Goal: Transaction & Acquisition: Obtain resource

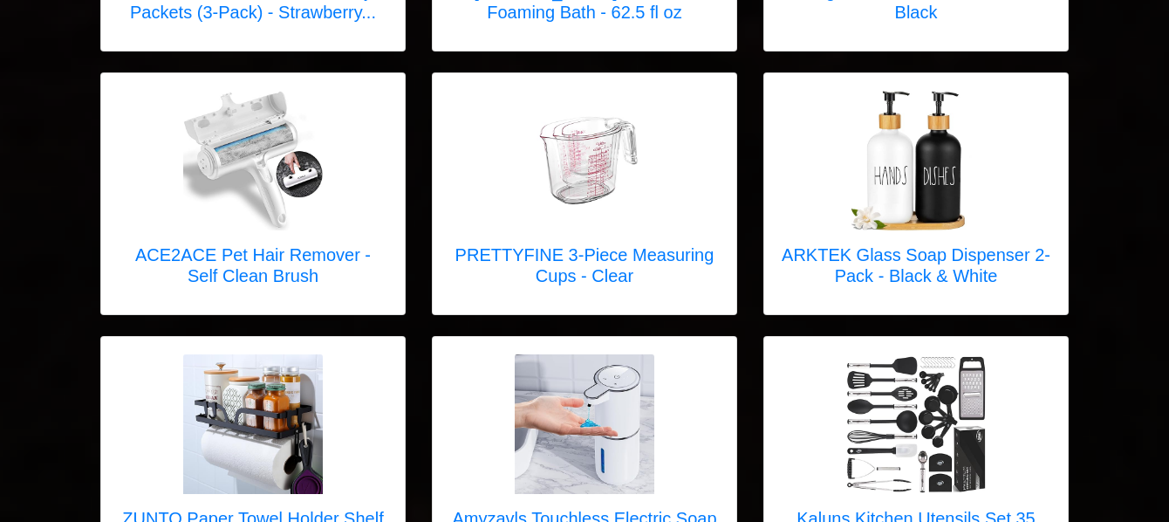
scroll to position [6717, 0]
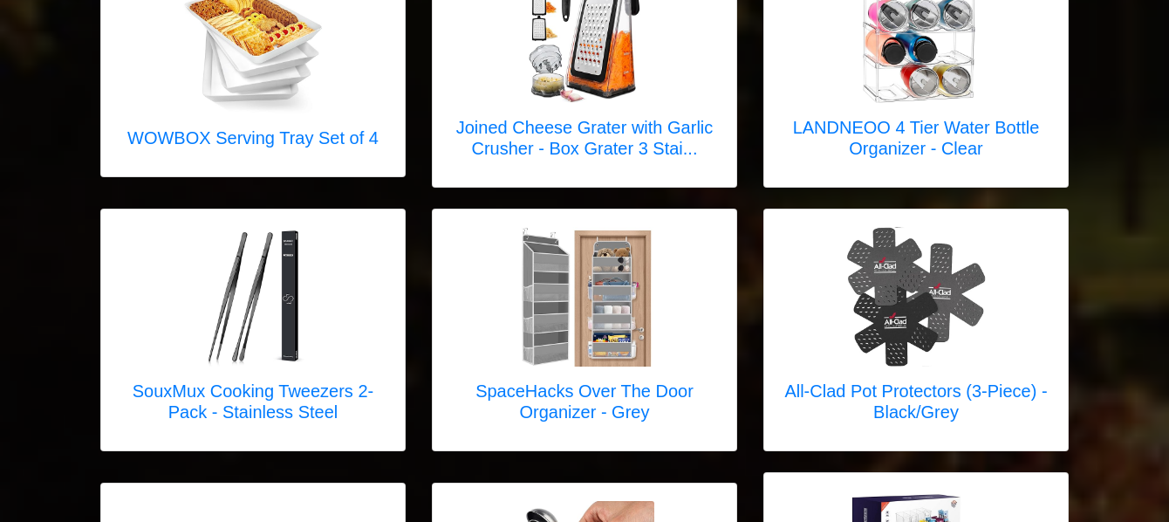
scroll to position [4324, 0]
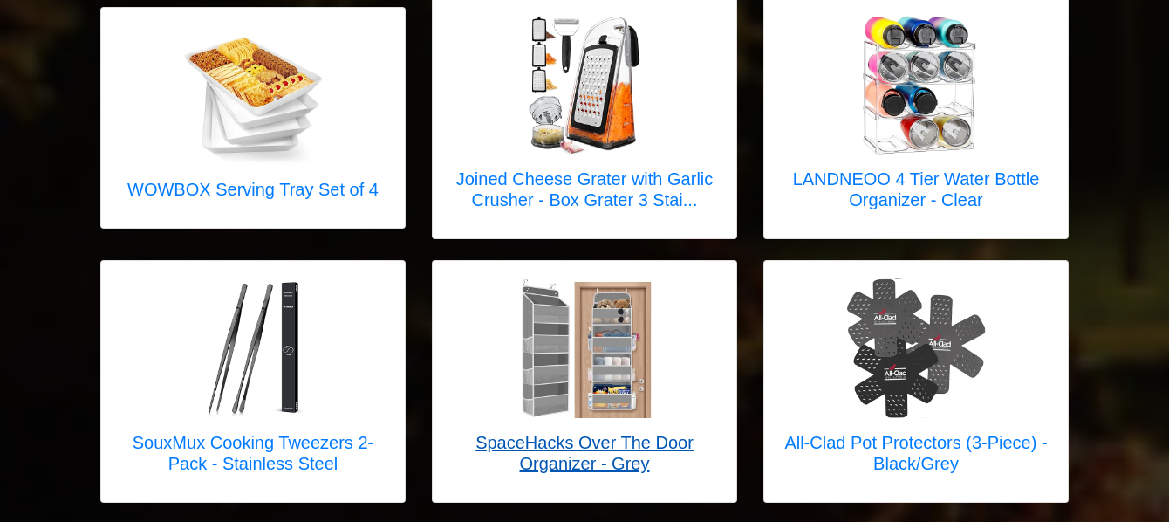
click at [574, 356] on img at bounding box center [585, 348] width 140 height 140
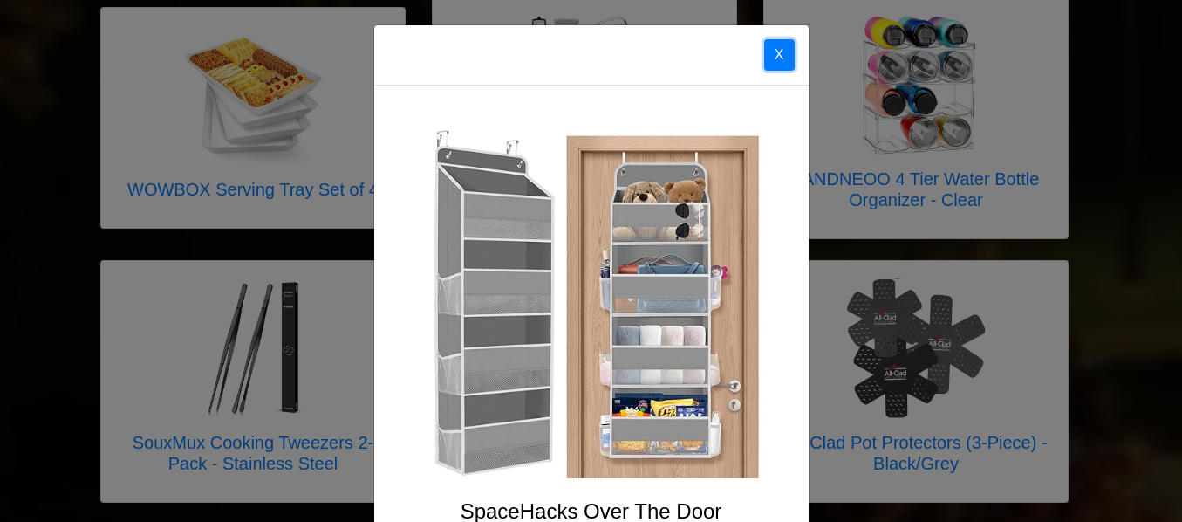
click at [772, 52] on button "X" at bounding box center [779, 54] width 31 height 31
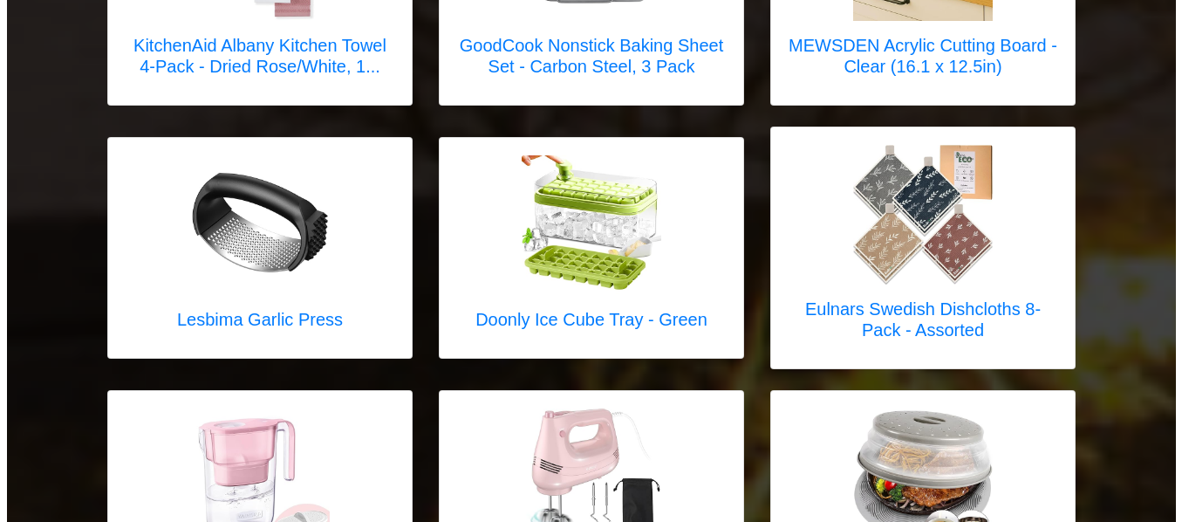
scroll to position [3616, 0]
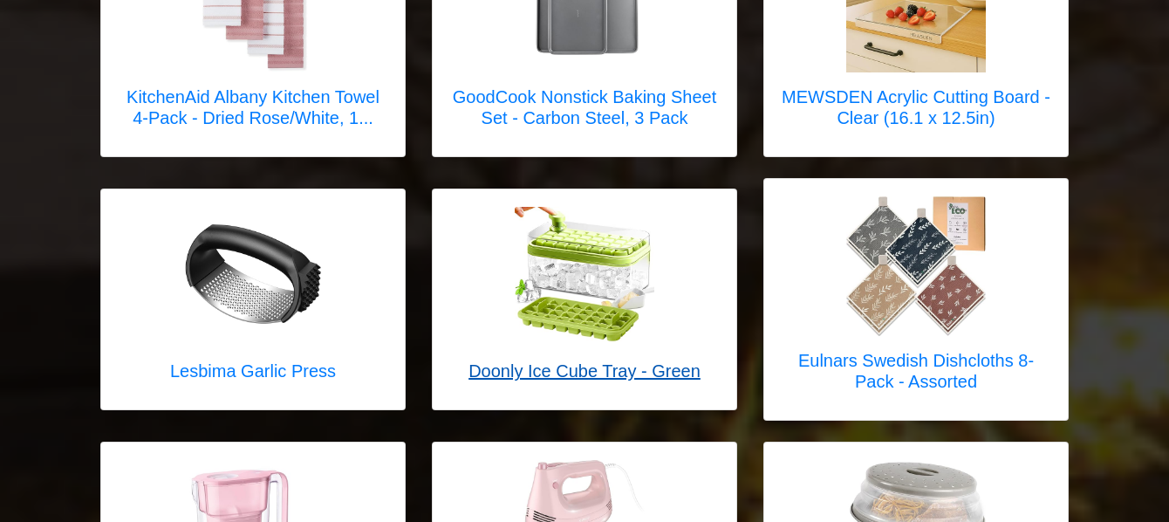
click at [580, 313] on link "Doonly Ice Cube Tray - Green" at bounding box center [584, 299] width 232 height 185
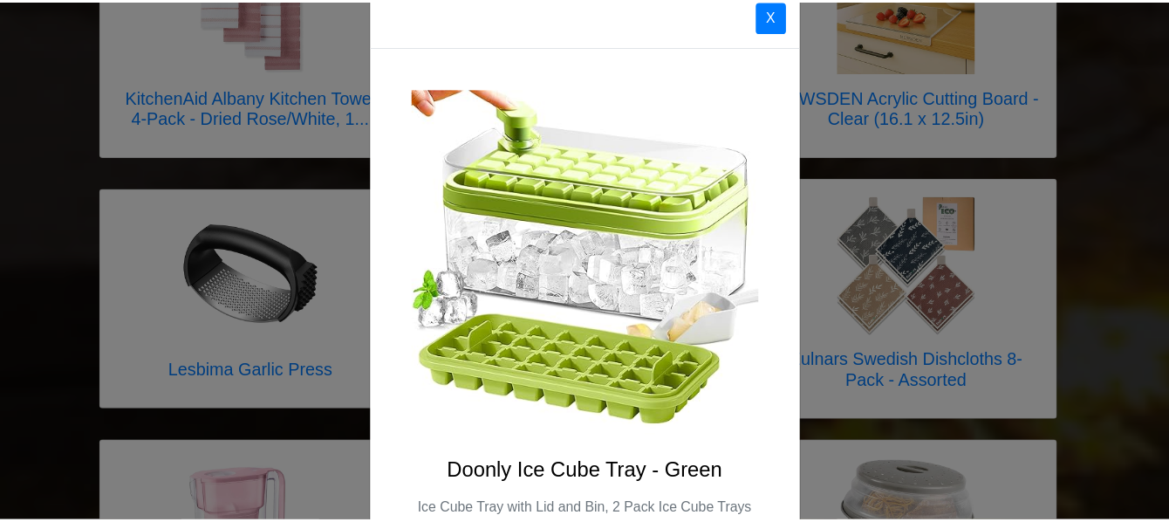
scroll to position [0, 0]
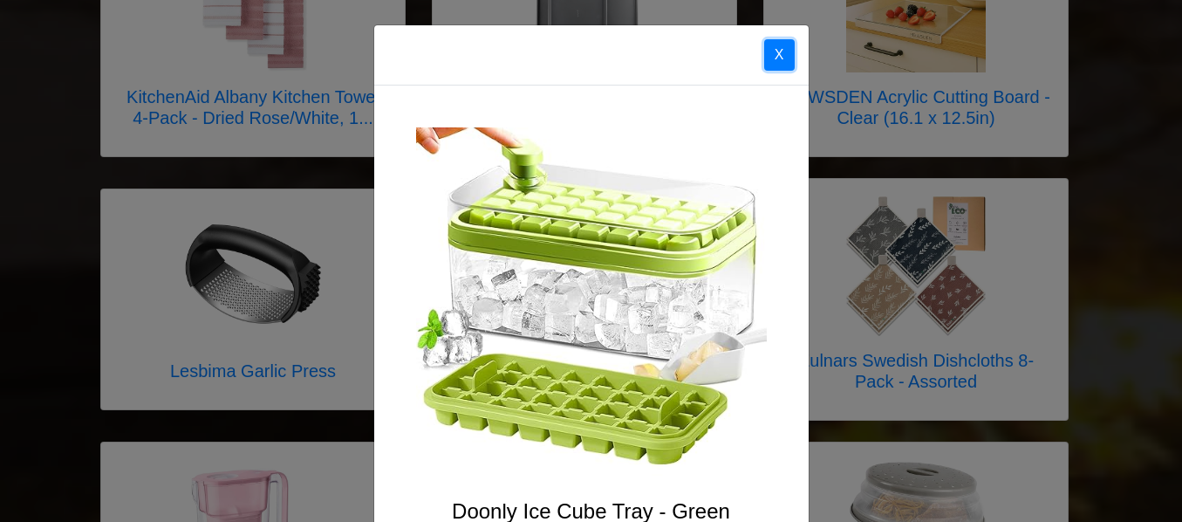
click at [777, 50] on button "X" at bounding box center [779, 54] width 31 height 31
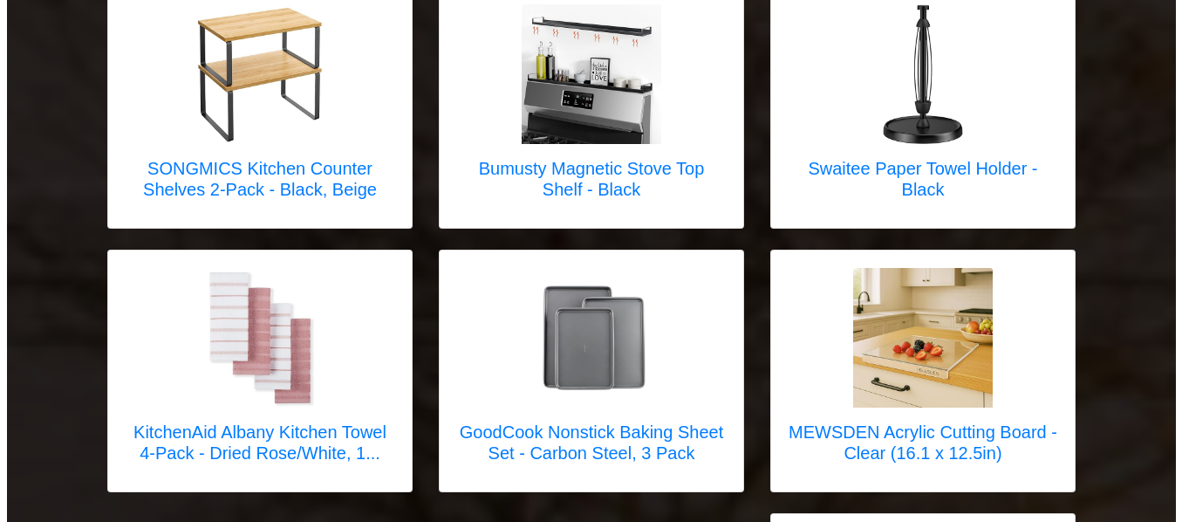
scroll to position [3166, 0]
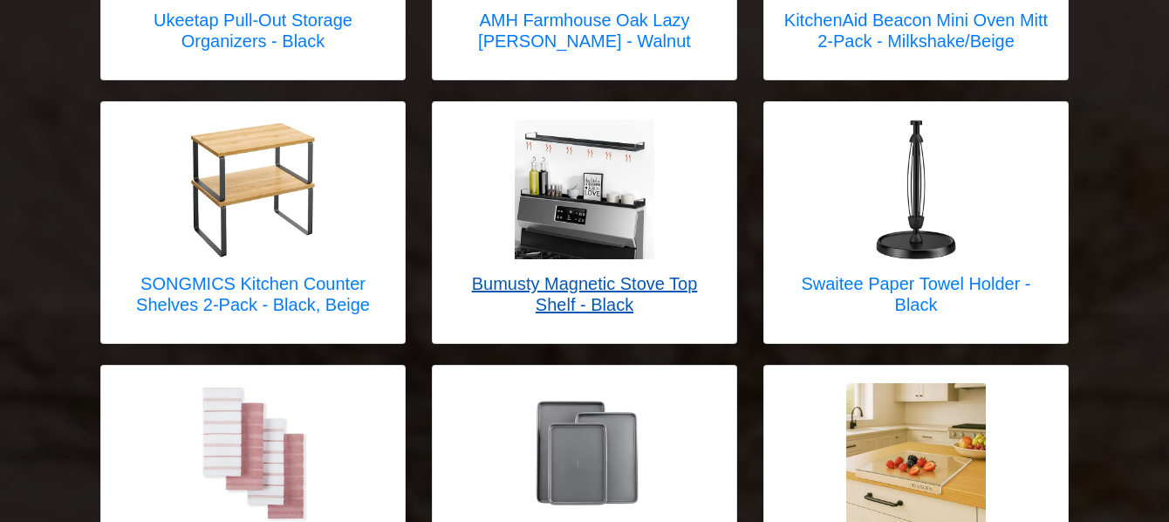
click at [563, 273] on h5 "Bumusty Magnetic Stove Top Shelf - Black" at bounding box center [584, 294] width 269 height 42
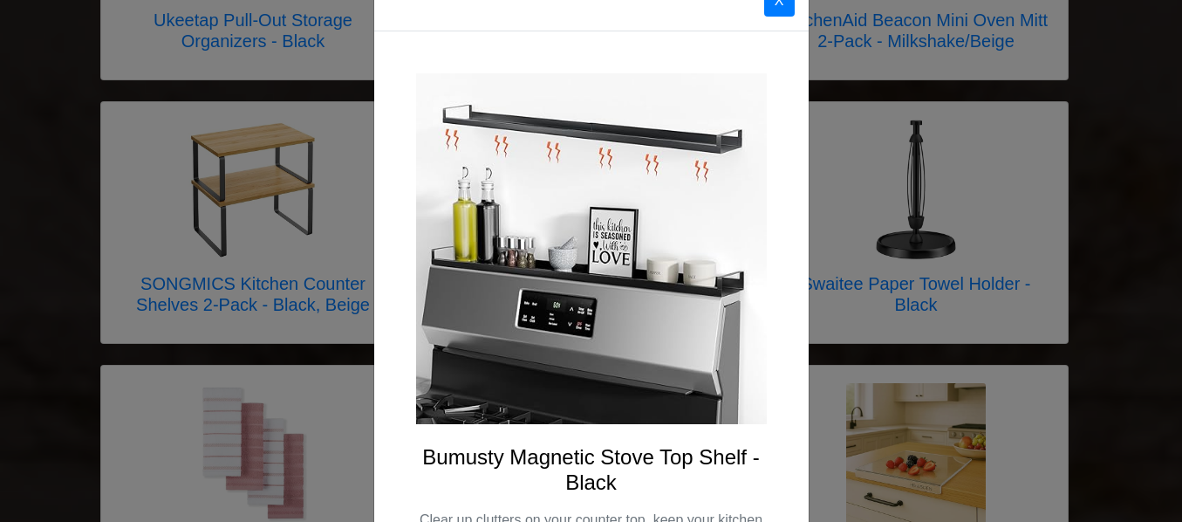
scroll to position [0, 0]
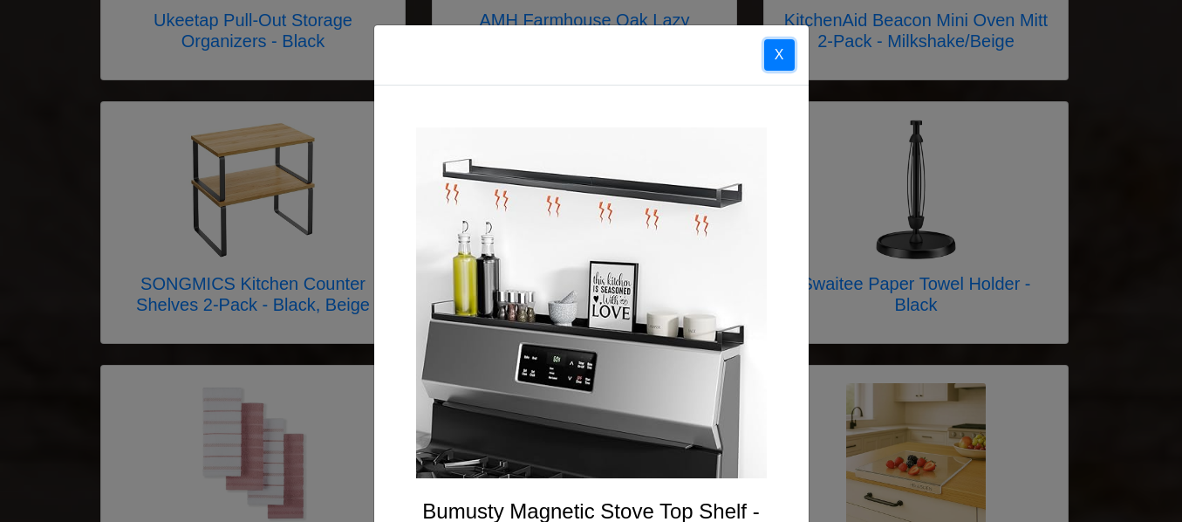
click at [771, 50] on button "X" at bounding box center [779, 54] width 31 height 31
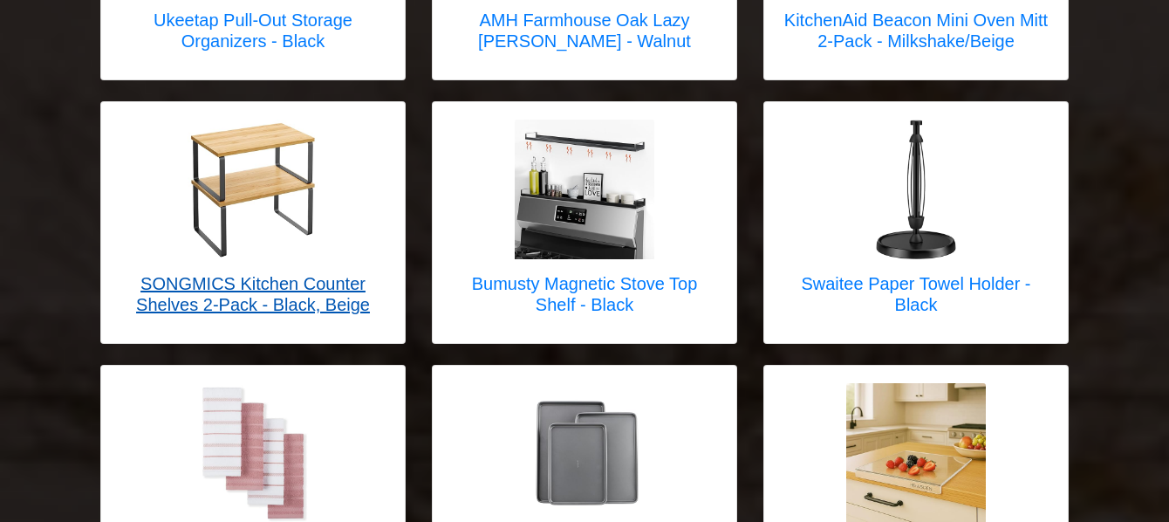
click at [242, 273] on h5 "SONGMICS Kitchen Counter Shelves 2-Pack - Black, Beige" at bounding box center [253, 294] width 269 height 42
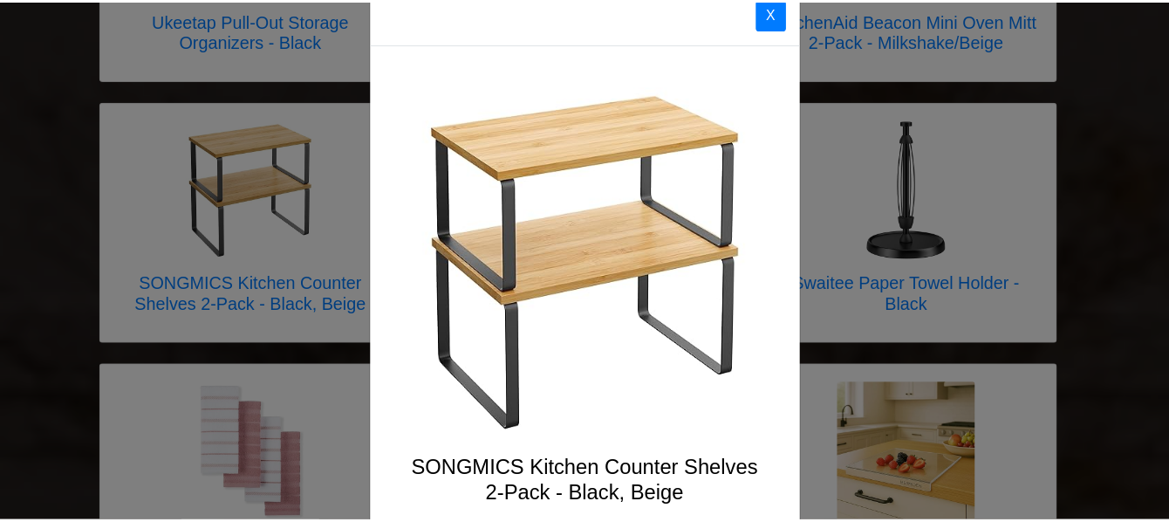
scroll to position [32, 0]
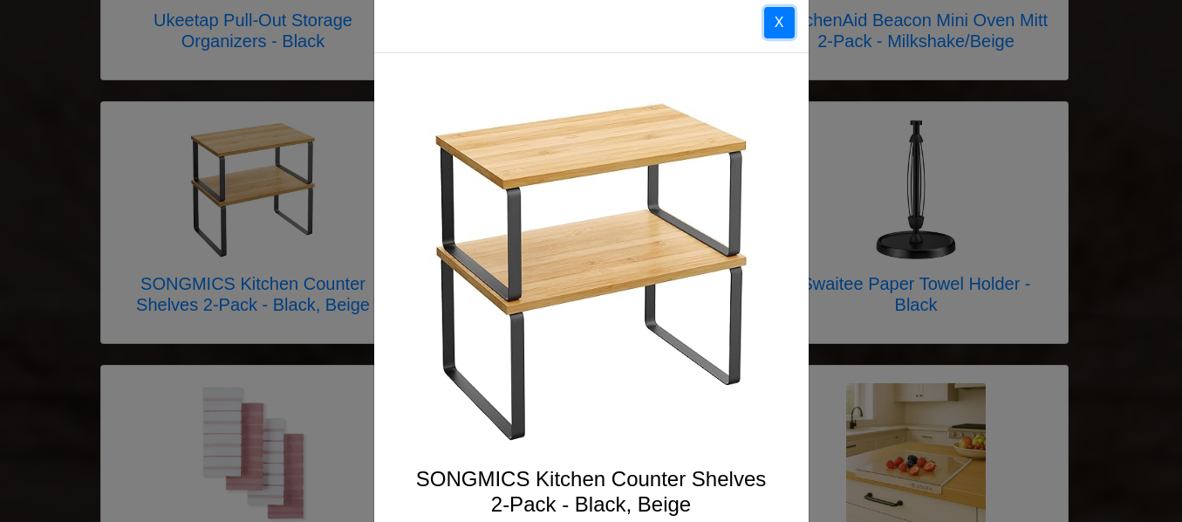
click at [764, 17] on button "X" at bounding box center [779, 22] width 31 height 31
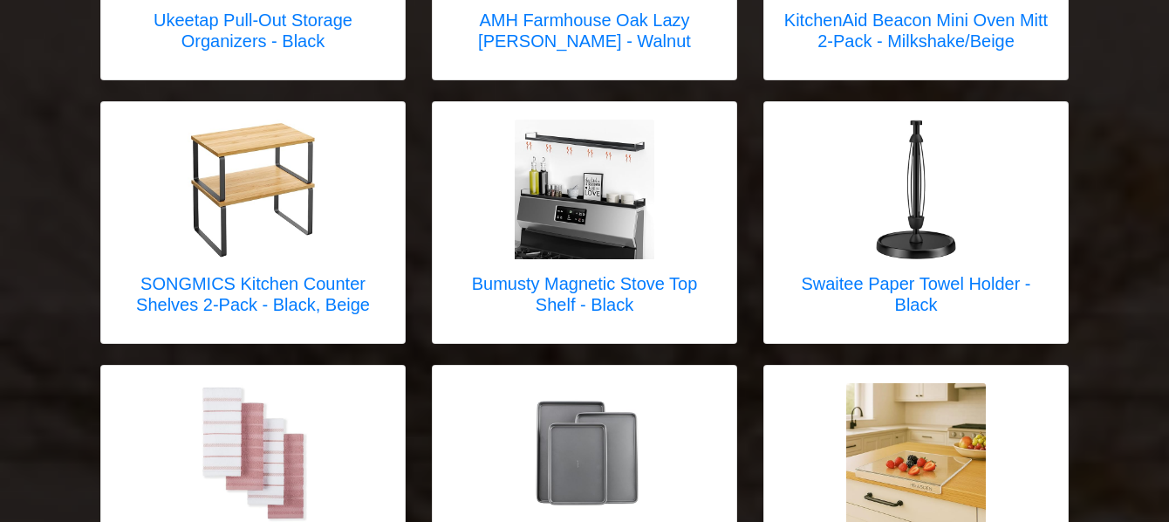
click at [1163, 250] on div "Select your gift by [DATE]. Gifts may change based on availability. Dingerjar D…" at bounding box center [584, 474] width 1169 height 7281
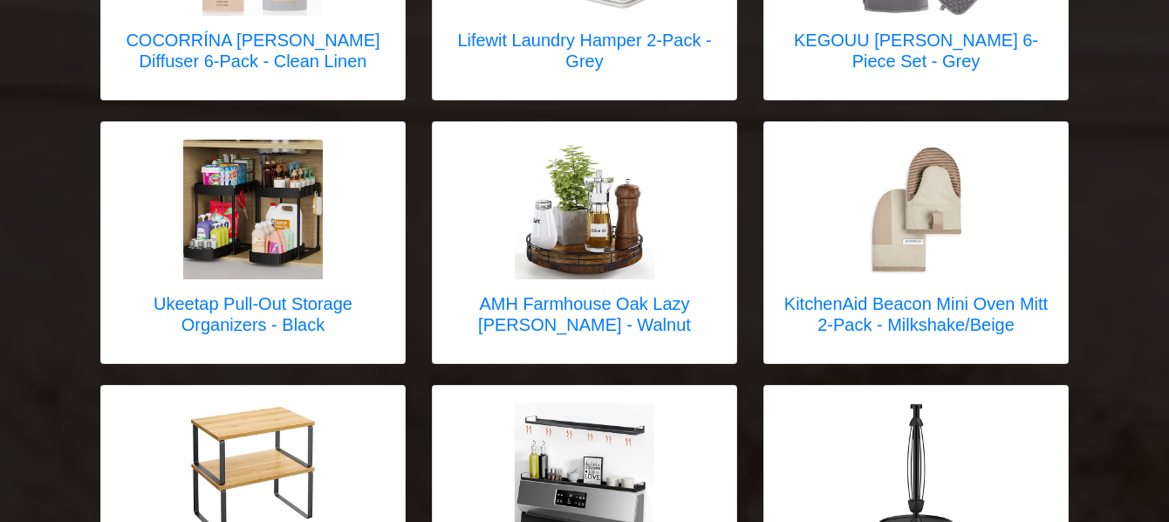
scroll to position [2895, 0]
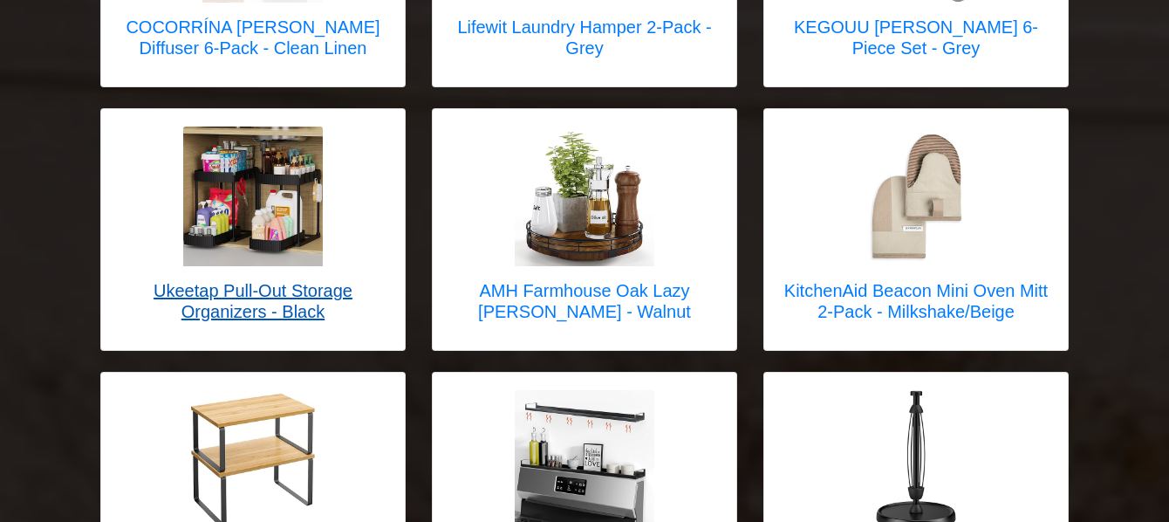
click at [248, 280] on h5 "Ukeetap Pull-Out Storage Organizers - Black" at bounding box center [253, 301] width 269 height 42
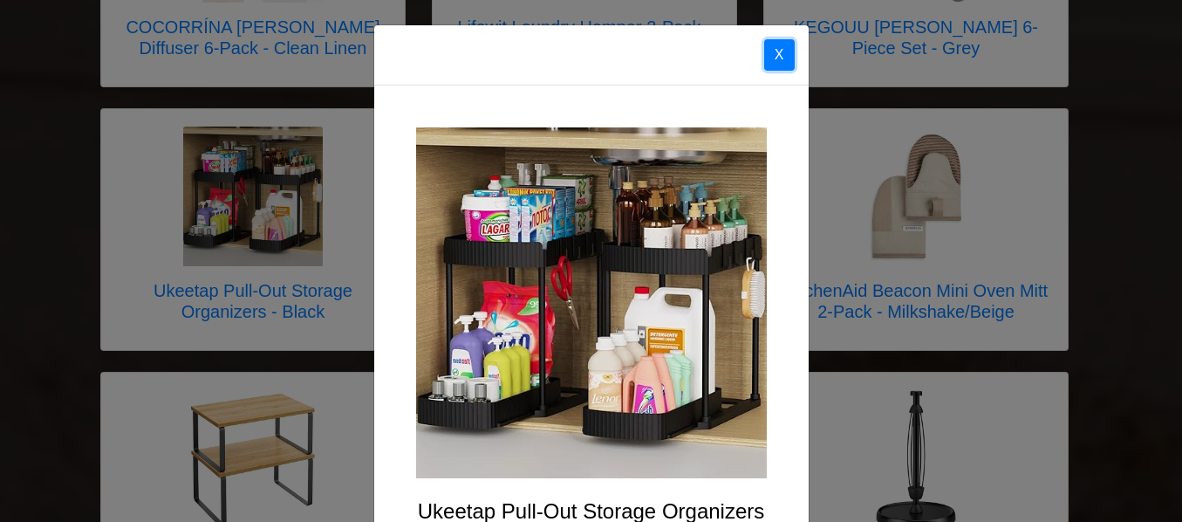
click at [775, 53] on button "X" at bounding box center [779, 54] width 31 height 31
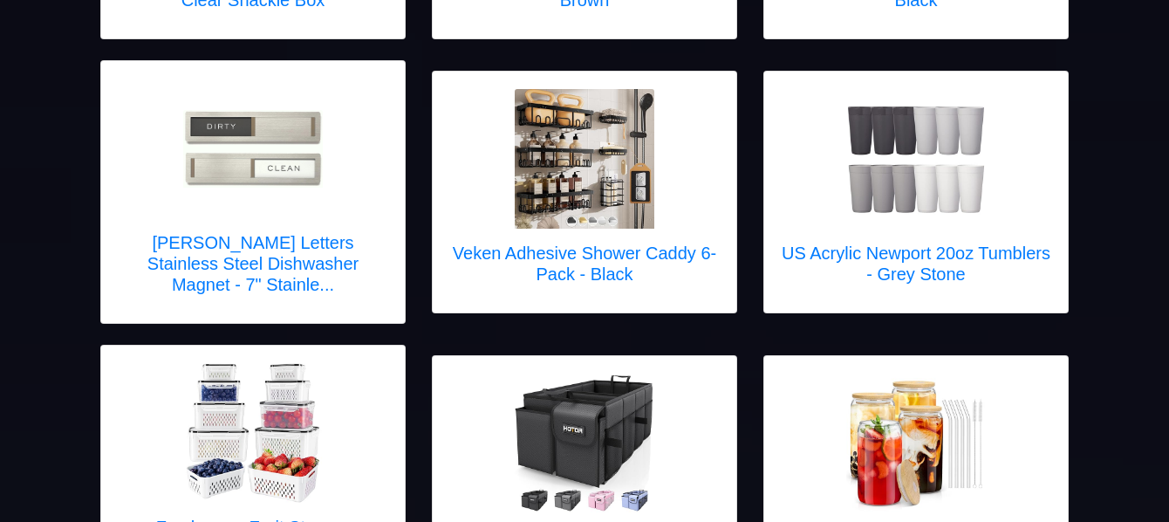
scroll to position [0, 0]
